Goal: Task Accomplishment & Management: Use online tool/utility

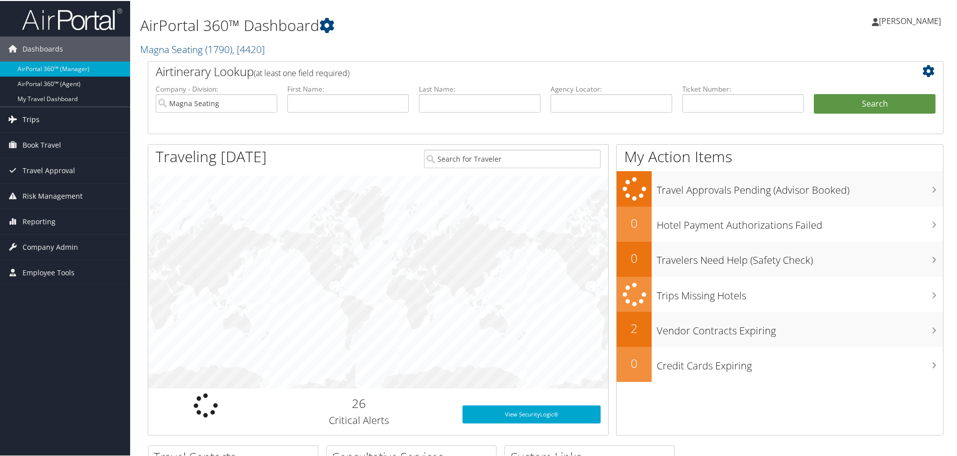
click at [35, 122] on span "Trips" at bounding box center [31, 118] width 17 height 25
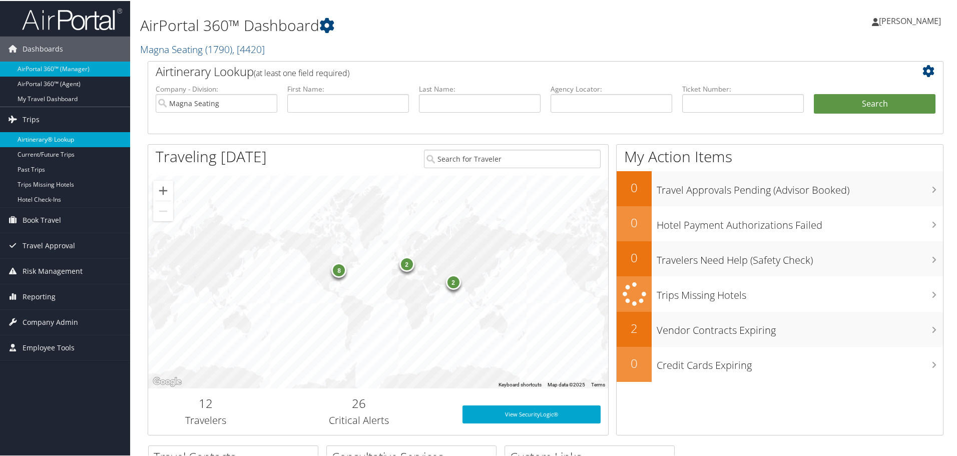
click at [86, 133] on link "Airtinerary® Lookup" at bounding box center [65, 138] width 130 height 15
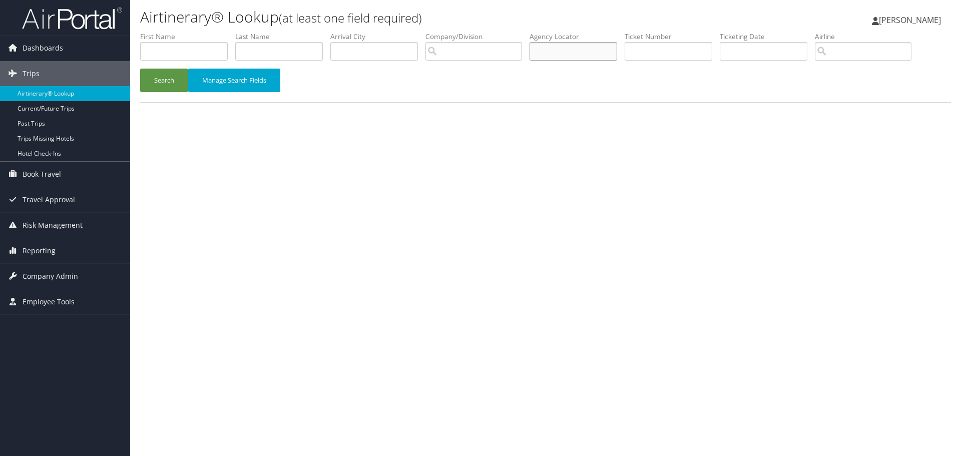
click at [574, 55] on input "text" at bounding box center [573, 51] width 88 height 19
paste input "D5MTDD"
type input "D5MTDD"
click at [175, 76] on button "Search" at bounding box center [164, 81] width 48 height 24
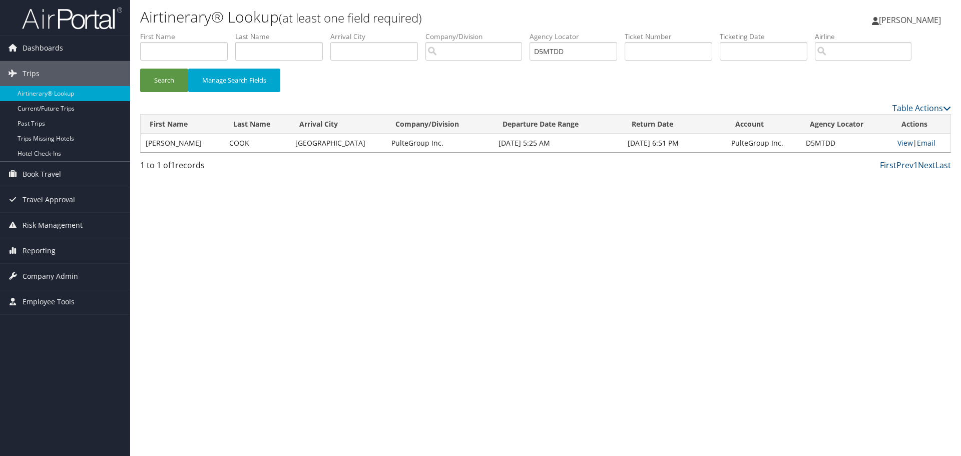
click at [921, 145] on link "Email" at bounding box center [926, 143] width 19 height 10
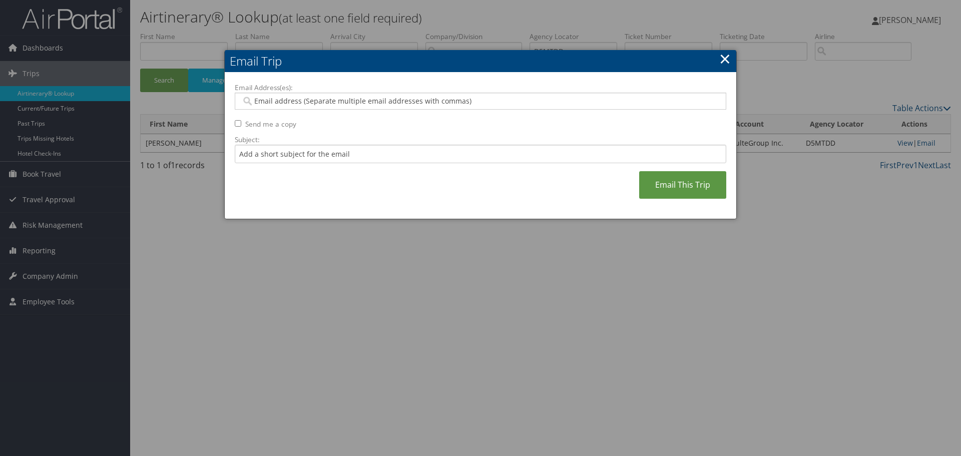
click at [493, 105] on input "Email Address(es):" at bounding box center [480, 101] width 478 height 10
paste input "DARRIN.COOK@PULTEGROUP.COM"
type input "DARRIN.COOK@PULTEGROUP.COM"
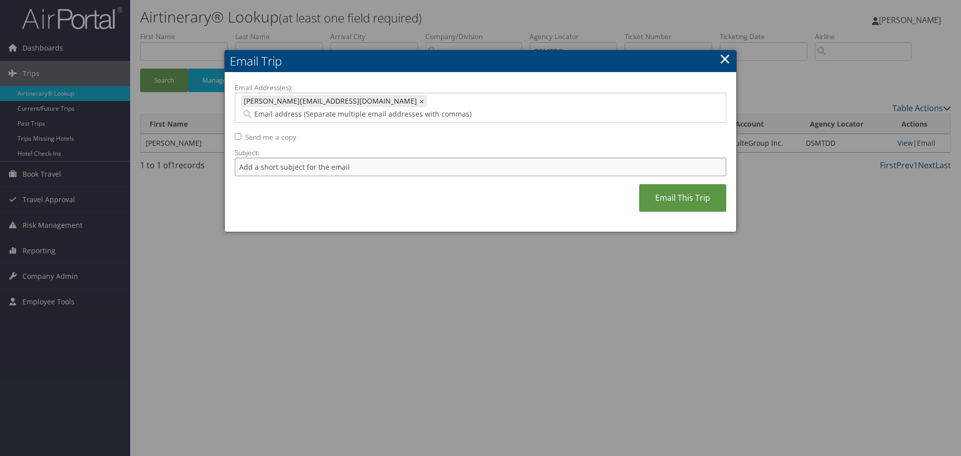
drag, startPoint x: 356, startPoint y: 153, endPoint x: 250, endPoint y: 154, distance: 106.6
click at [250, 158] on input "Subject:" at bounding box center [480, 167] width 491 height 19
type input "credit was used on this trip"
click at [402, 109] on input "Email Address(es):" at bounding box center [414, 114] width 347 height 10
drag, startPoint x: 402, startPoint y: 101, endPoint x: 585, endPoint y: 108, distance: 182.8
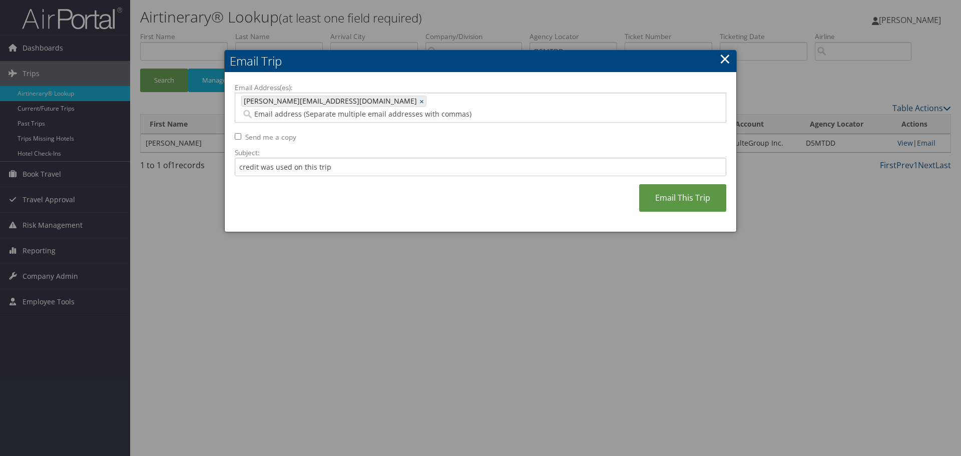
click at [585, 108] on div "DARRIN.COOK@PULTEGROUP.COM DARRIN.COOK@PULTEGROUP.COM ×" at bounding box center [480, 108] width 491 height 30
click at [651, 184] on link "Email This Trip" at bounding box center [682, 198] width 87 height 28
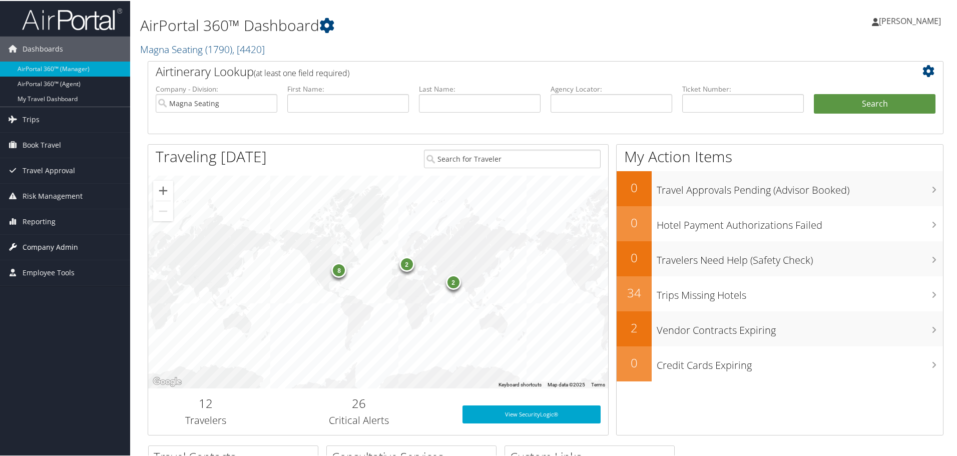
click at [49, 248] on span "Company Admin" at bounding box center [51, 246] width 56 height 25
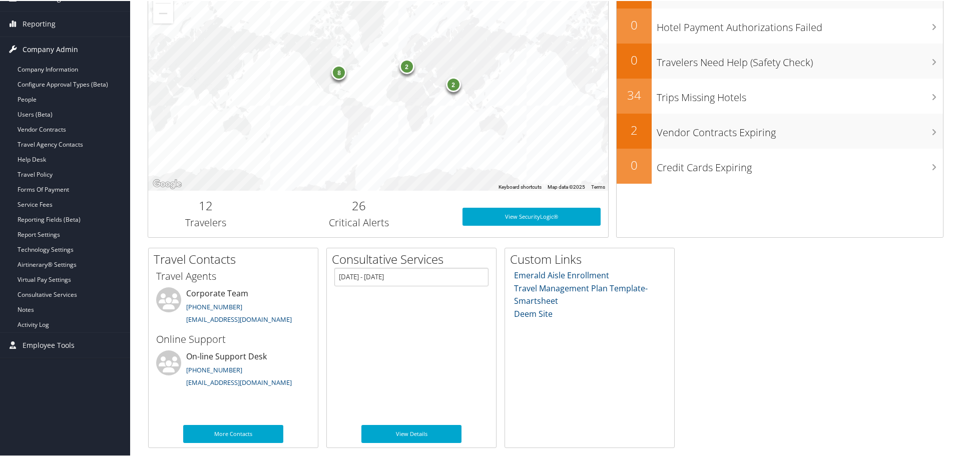
scroll to position [198, 0]
